Goal: Task Accomplishment & Management: Manage account settings

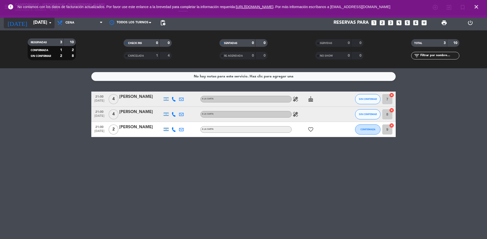
click at [51, 25] on icon "arrow_drop_down" at bounding box center [50, 23] width 6 height 6
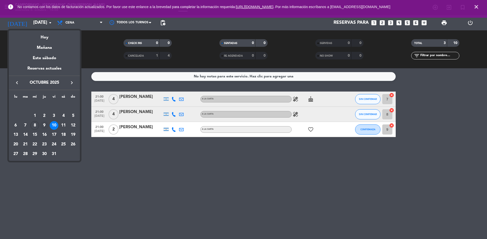
click at [45, 127] on div "9" at bounding box center [44, 125] width 9 height 9
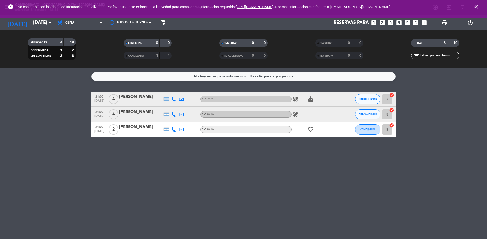
type input "[DEMOGRAPHIC_DATA][DATE]"
click at [78, 24] on span "Cena" at bounding box center [79, 22] width 51 height 11
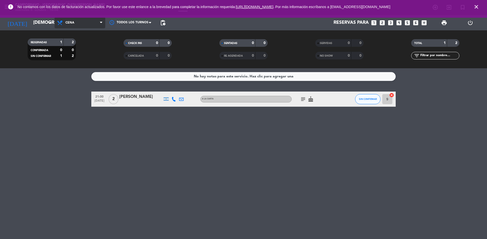
click at [71, 23] on span "Cena" at bounding box center [69, 23] width 9 height 4
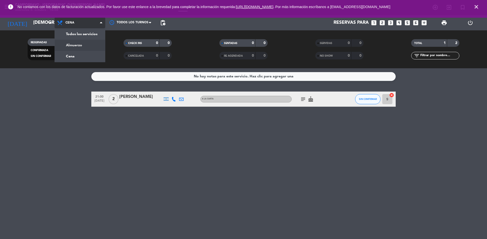
click at [86, 43] on div "menu Campobravo - [GEOGRAPHIC_DATA][PERSON_NAME] [DATE] 8. octubre - 18:56 Mis …" at bounding box center [243, 34] width 487 height 68
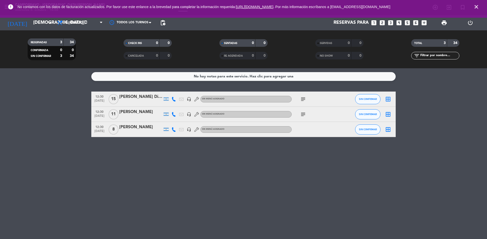
click at [129, 128] on div "[PERSON_NAME]" at bounding box center [140, 127] width 43 height 7
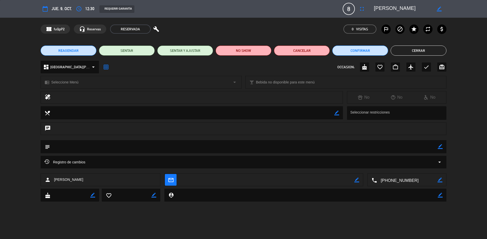
click at [349, 10] on span "8" at bounding box center [348, 9] width 12 height 12
click at [436, 8] on icon "border_color" at bounding box center [438, 9] width 5 height 5
click at [437, 11] on icon at bounding box center [438, 9] width 5 height 5
click at [359, 6] on icon "fullscreen" at bounding box center [362, 9] width 6 height 6
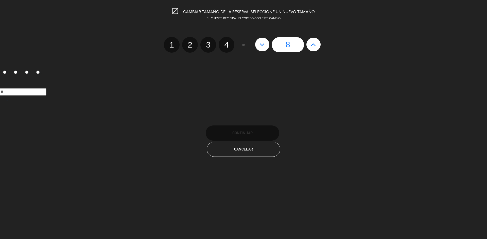
click at [315, 41] on icon at bounding box center [312, 45] width 5 height 8
type input "9"
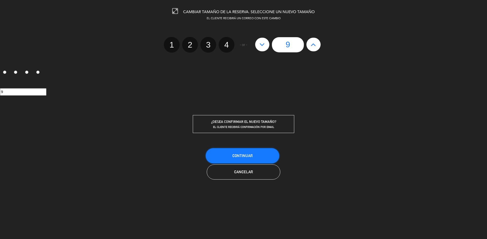
click at [254, 153] on button "Continuar" at bounding box center [242, 156] width 73 height 15
